Goal: Information Seeking & Learning: Learn about a topic

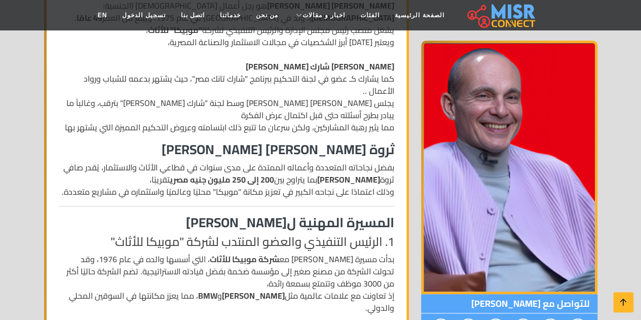
scroll to position [355, 0]
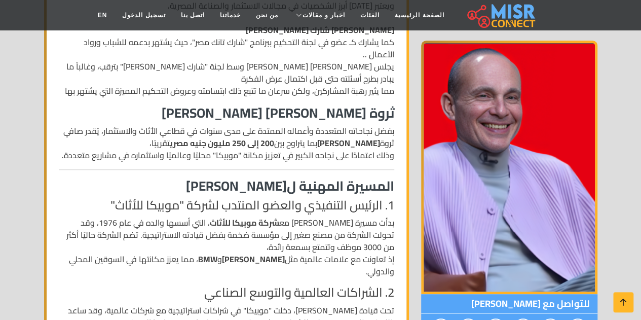
click at [281, 198] on h4 "1. الرئيس التنفيذي والعضو المنتدب لشركة "موبيكا للأثاث"" at bounding box center [227, 205] width 336 height 15
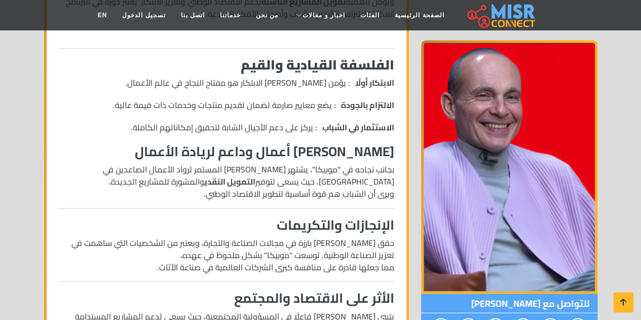
scroll to position [760, 0]
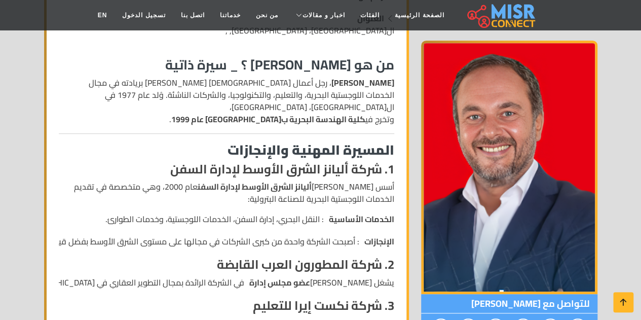
scroll to position [253, 0]
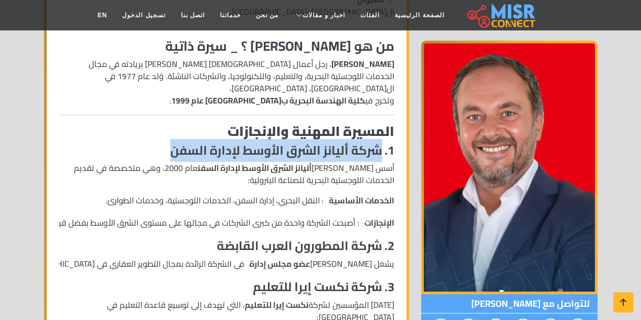
drag, startPoint x: 170, startPoint y: 141, endPoint x: 382, endPoint y: 141, distance: 212.4
click at [382, 143] on h4 "1. شركة أليانز الشرق الأوسط لإدارة السفن" at bounding box center [227, 150] width 336 height 15
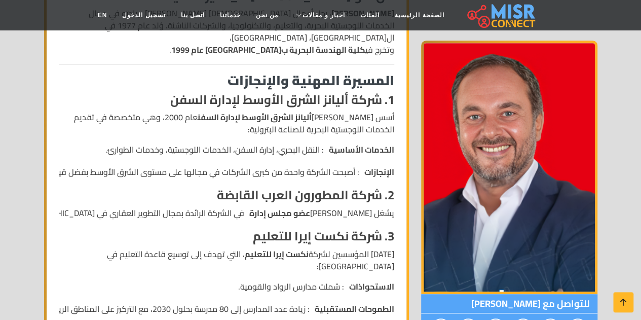
click at [314, 118] on p "أسس خليل شركة أليانز الشرق الأوسط لإدارة السفن عام 2000، وهي متخصصة في تقديم ال…" at bounding box center [227, 123] width 336 height 24
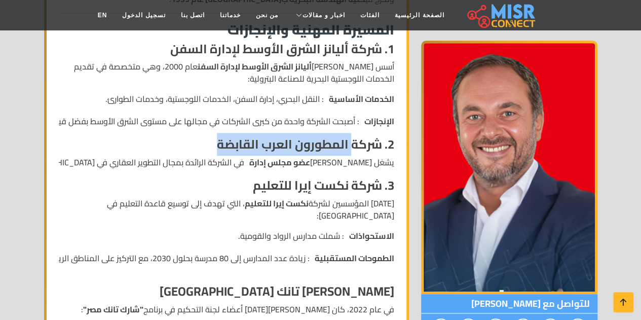
drag, startPoint x: 350, startPoint y: 133, endPoint x: 220, endPoint y: 125, distance: 130.0
click at [220, 133] on strong "2. شركة المطورون العرب القابضة" at bounding box center [305, 144] width 177 height 23
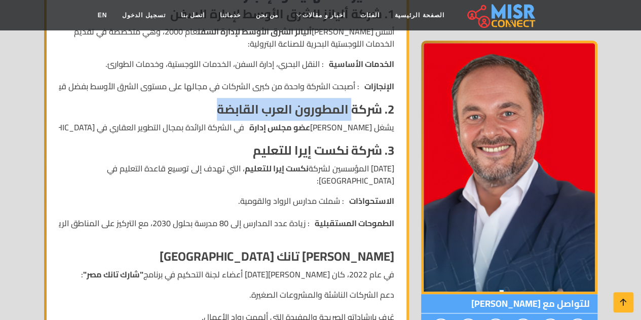
scroll to position [405, 0]
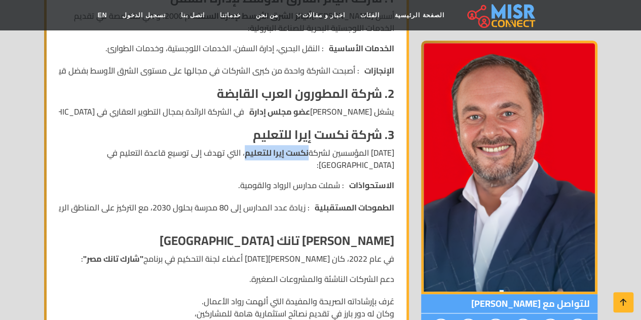
drag, startPoint x: 320, startPoint y: 140, endPoint x: 256, endPoint y: 137, distance: 63.4
click at [256, 146] on p "أحد المؤسسين لشركة نكست إيرا للتعليم ، التي تهدف إلى توسيع قاعدة التعليم في مصر:" at bounding box center [227, 158] width 336 height 24
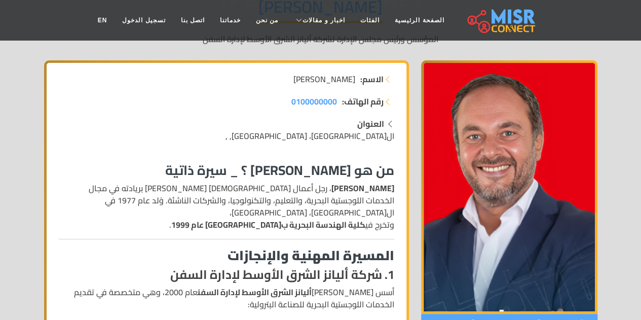
scroll to position [51, 0]
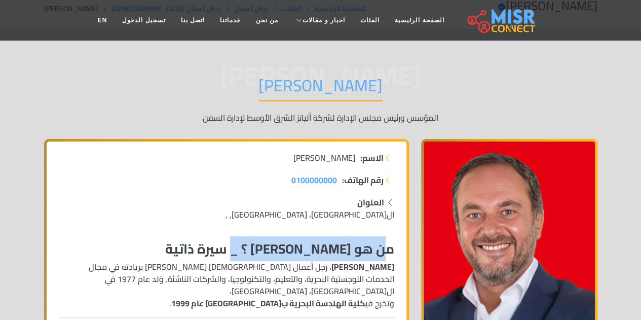
drag, startPoint x: 249, startPoint y: 251, endPoint x: 388, endPoint y: 246, distance: 139.5
click at [388, 246] on h3 "من هو أحمد طارق خليل ؟ _ سيرة ذاتية" at bounding box center [227, 249] width 336 height 16
copy h3 "من هو أحمد طارق خليل ؟"
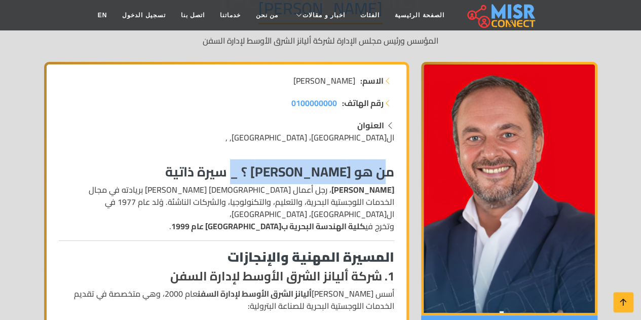
scroll to position [152, 0]
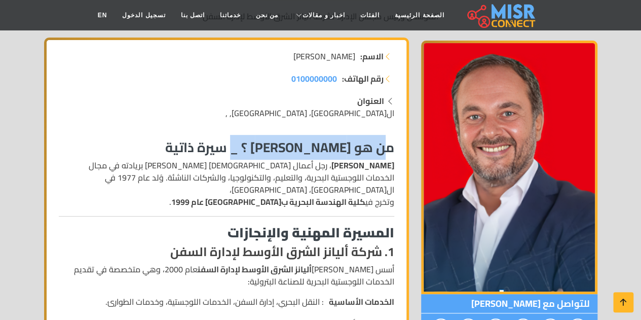
click at [105, 175] on p "أحمد طارق خليل ، رجل أعمال مصري رائد يُعرف بريادته في مجال الخدمات اللوجستية ال…" at bounding box center [227, 183] width 336 height 49
